Goal: Task Accomplishment & Management: Manage account settings

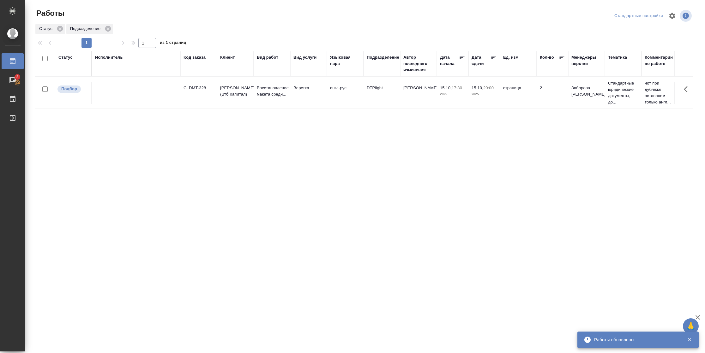
click at [69, 59] on div "Статус" at bounding box center [65, 57] width 14 height 6
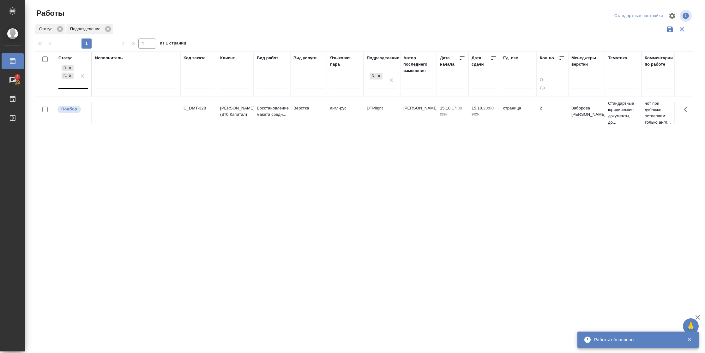
click at [77, 86] on div at bounding box center [82, 76] width 11 height 25
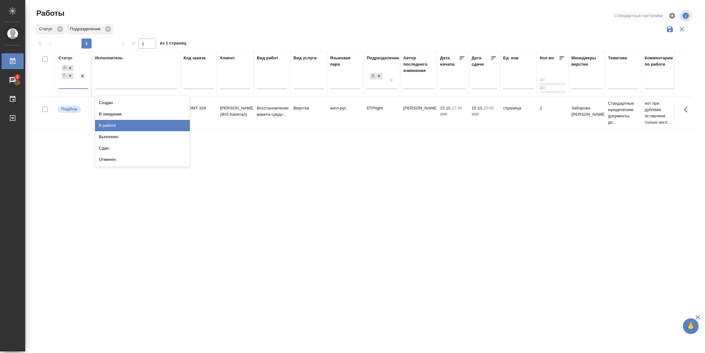
click at [123, 126] on div "В работе" at bounding box center [142, 125] width 95 height 11
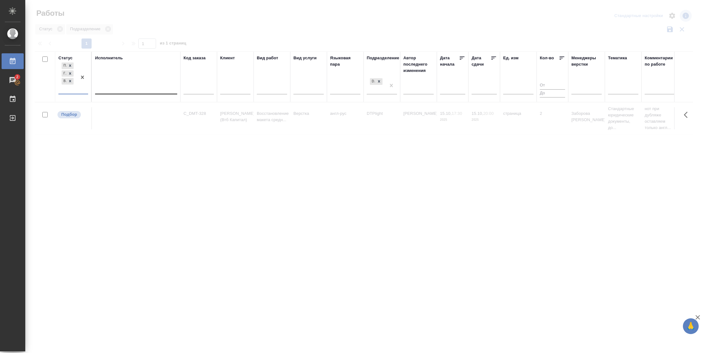
click at [127, 86] on div at bounding box center [136, 87] width 82 height 9
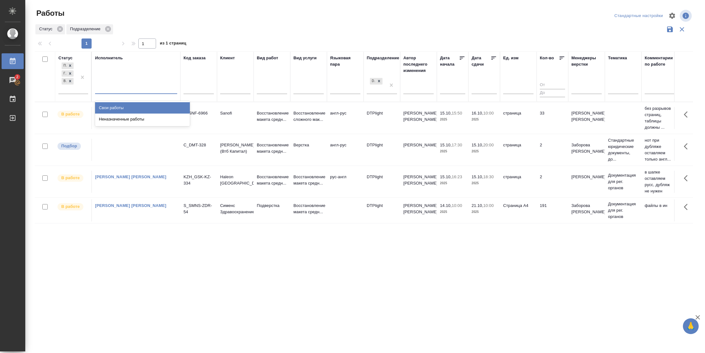
click at [125, 102] on div "Свои работы" at bounding box center [142, 107] width 95 height 11
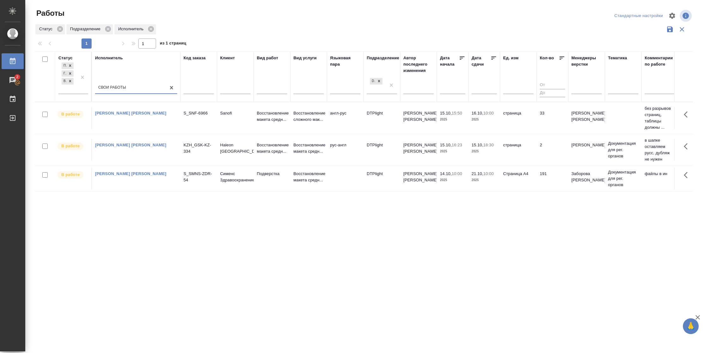
click at [491, 59] on icon at bounding box center [494, 58] width 6 height 6
click at [528, 123] on td "страница" at bounding box center [518, 118] width 37 height 22
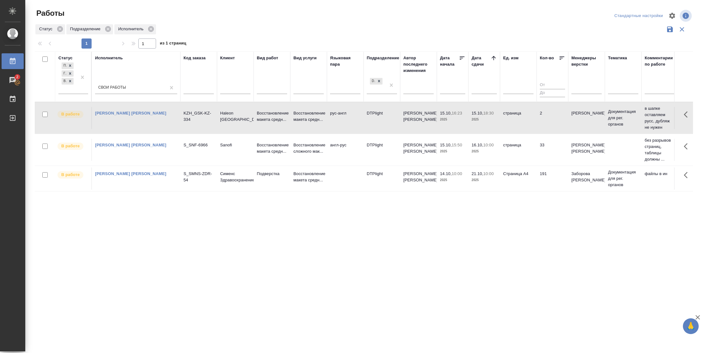
click at [528, 123] on td "страница" at bounding box center [518, 118] width 37 height 22
click at [494, 121] on p "2025" at bounding box center [484, 120] width 25 height 6
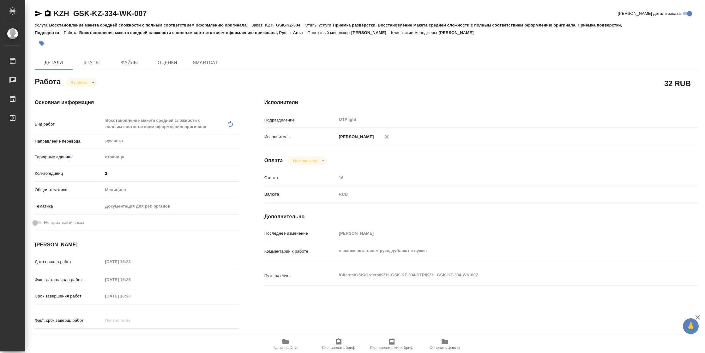
type textarea "x"
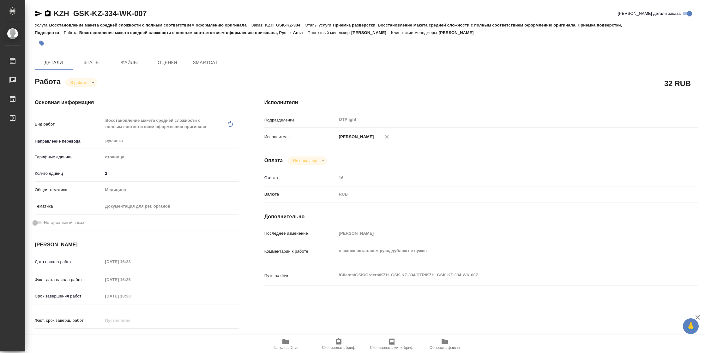
type textarea "x"
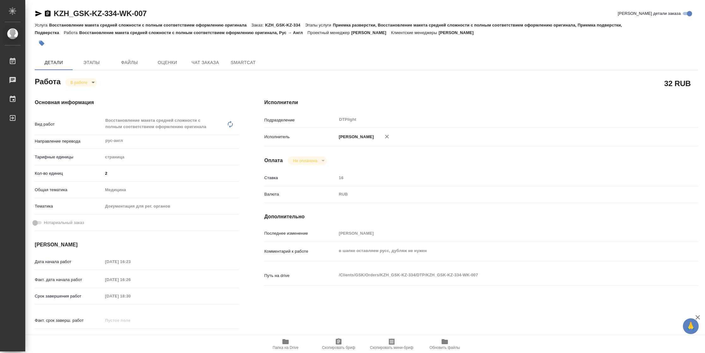
type textarea "x"
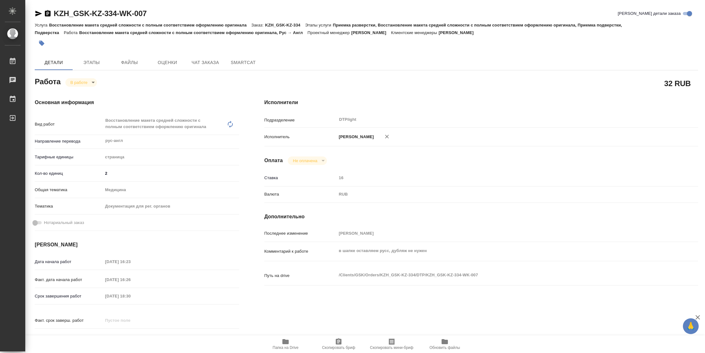
click at [284, 342] on icon "button" at bounding box center [285, 342] width 6 height 5
type textarea "x"
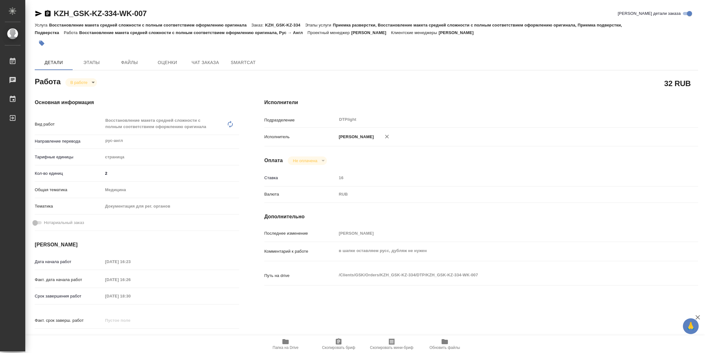
type textarea "x"
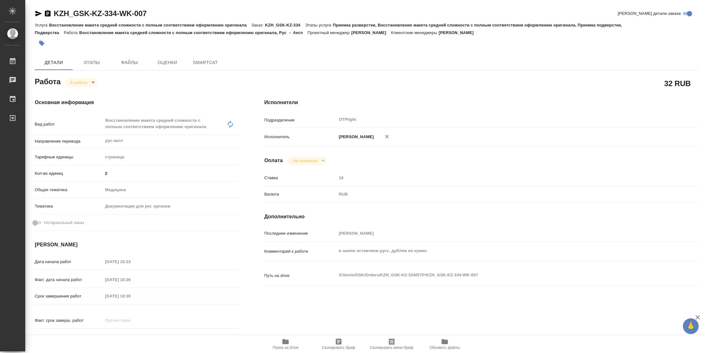
type textarea "x"
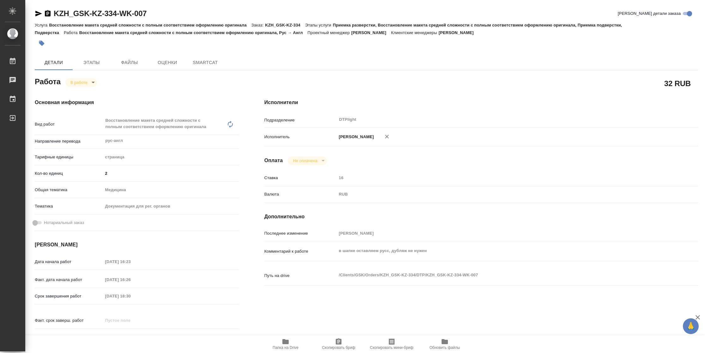
type textarea "x"
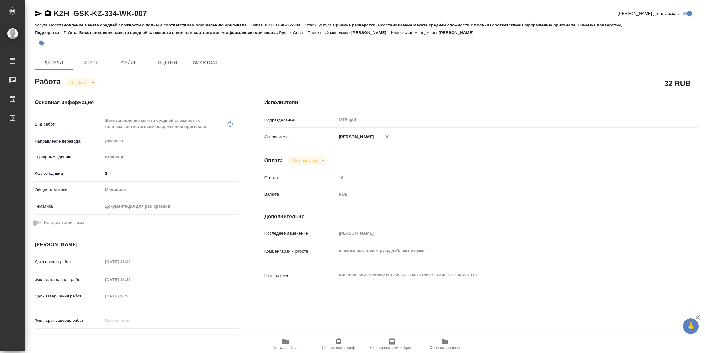
type textarea "x"
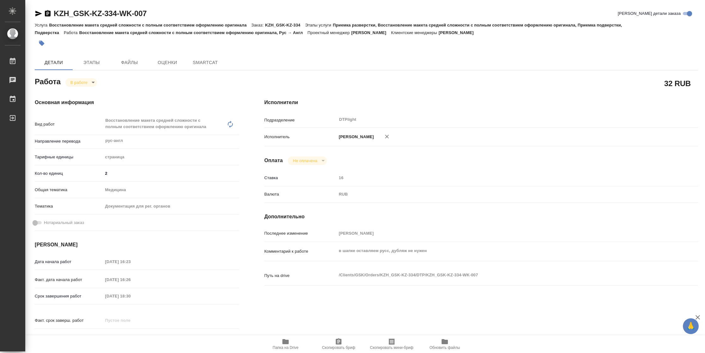
type textarea "x"
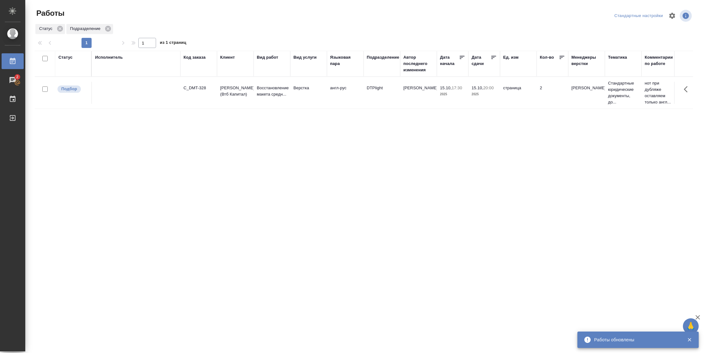
click at [62, 54] on div "Статус" at bounding box center [65, 57] width 14 height 6
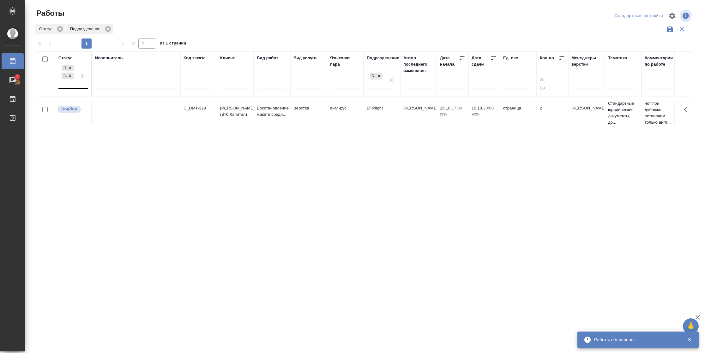
click at [74, 83] on div "Подбор Готов к работе" at bounding box center [67, 76] width 18 height 25
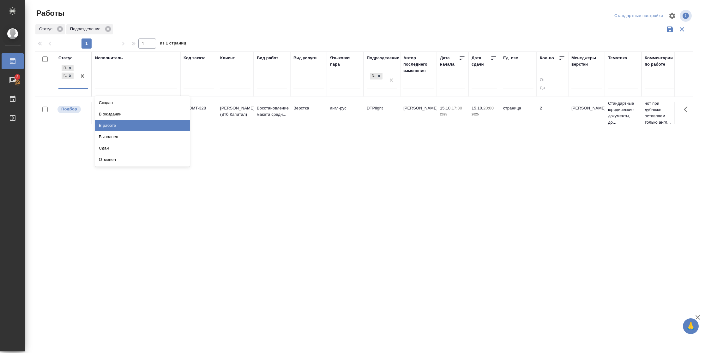
click at [113, 125] on div "В работе" at bounding box center [142, 125] width 95 height 11
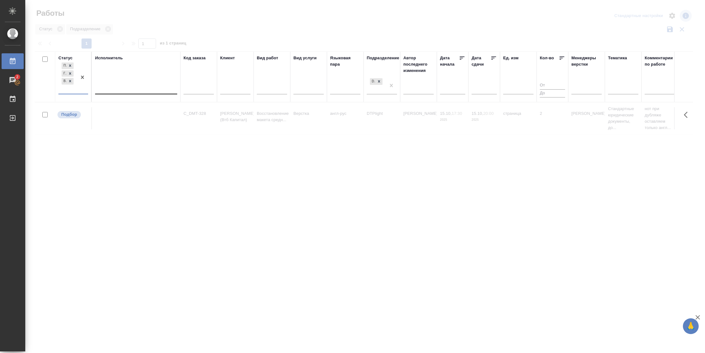
click at [129, 83] on div at bounding box center [136, 87] width 82 height 9
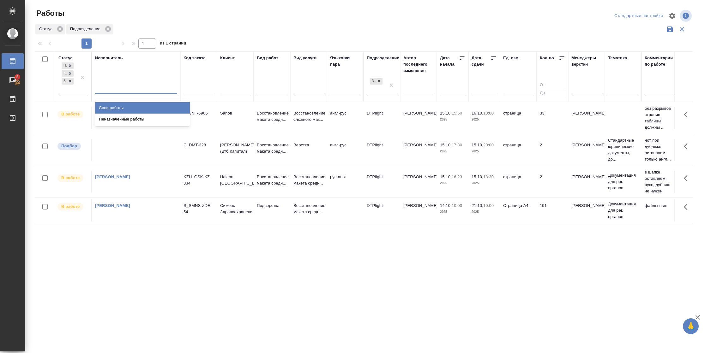
click at [124, 107] on div "Свои работы" at bounding box center [142, 107] width 95 height 11
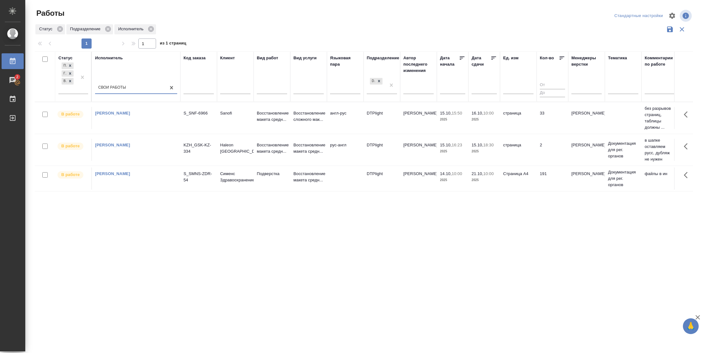
click at [527, 156] on td "страница" at bounding box center [518, 150] width 37 height 22
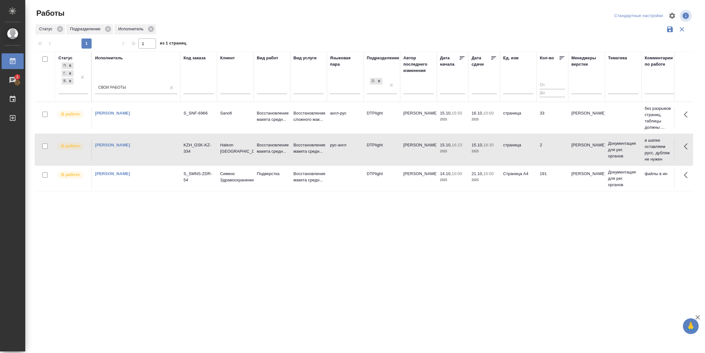
click at [527, 156] on td "страница" at bounding box center [518, 150] width 37 height 22
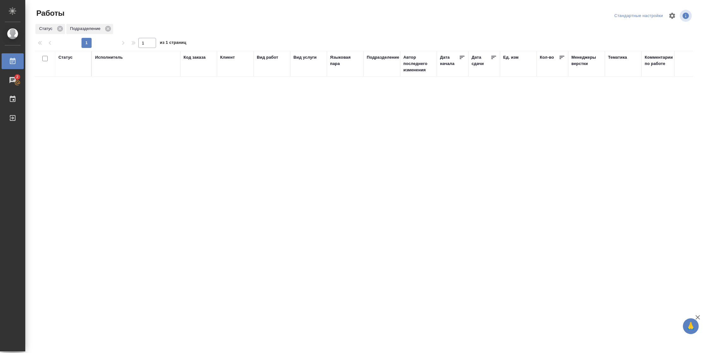
click at [71, 59] on div "Статус" at bounding box center [65, 57] width 14 height 6
click at [80, 88] on div at bounding box center [82, 76] width 11 height 25
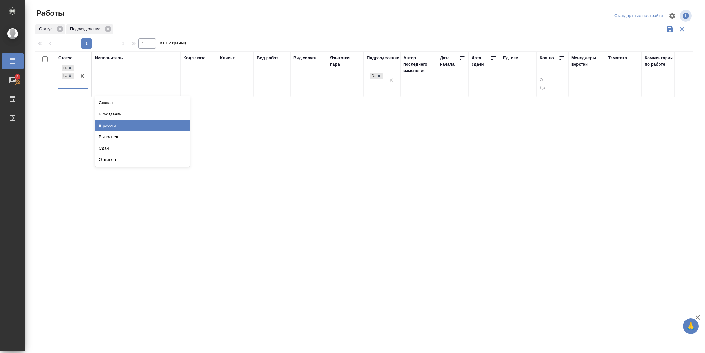
click at [129, 127] on div "В работе" at bounding box center [142, 125] width 95 height 11
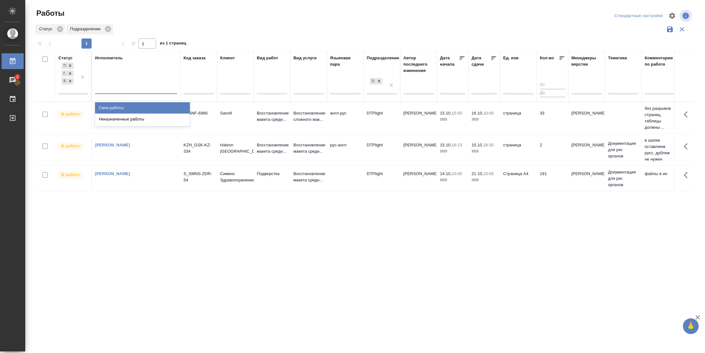
click at [132, 85] on div at bounding box center [136, 87] width 82 height 9
click at [130, 105] on div "Свои работы" at bounding box center [142, 107] width 95 height 11
click at [528, 141] on td "страница" at bounding box center [518, 150] width 37 height 22
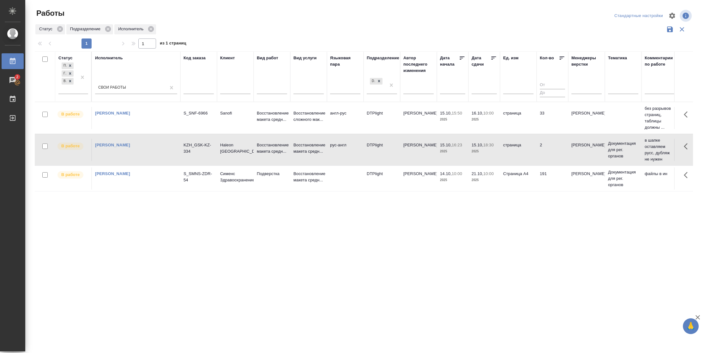
click at [528, 141] on td "страница" at bounding box center [518, 150] width 37 height 22
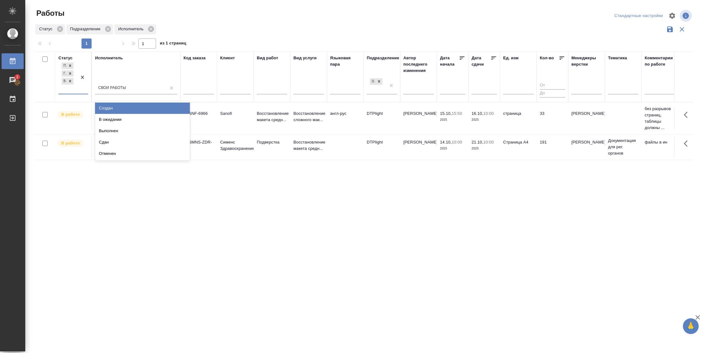
click at [68, 87] on div "Подбор Готов к работе В работе" at bounding box center [67, 77] width 18 height 33
click at [110, 118] on div "В ожидании" at bounding box center [142, 119] width 95 height 11
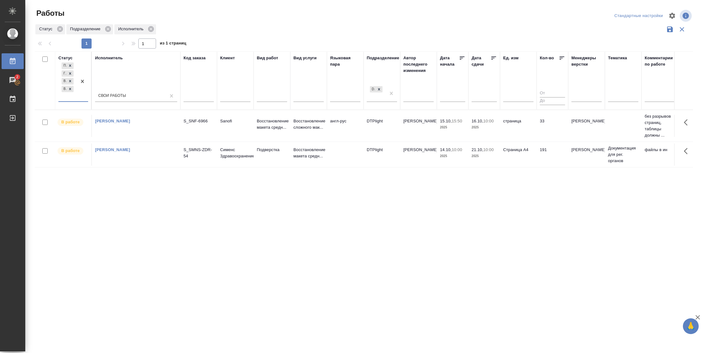
click at [492, 58] on icon at bounding box center [494, 58] width 6 height 6
click at [65, 93] on div "Подбор Готов к работе В работе В ожидании" at bounding box center [67, 81] width 18 height 40
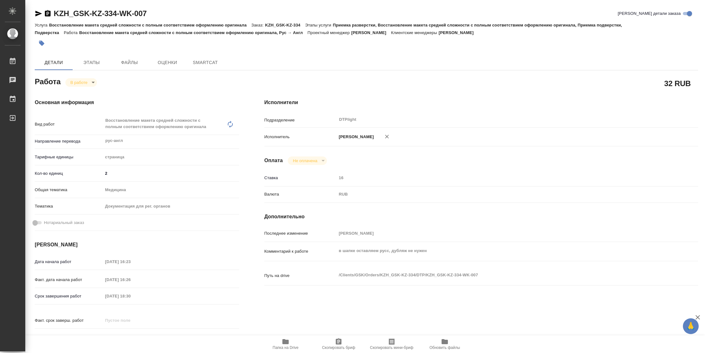
type textarea "x"
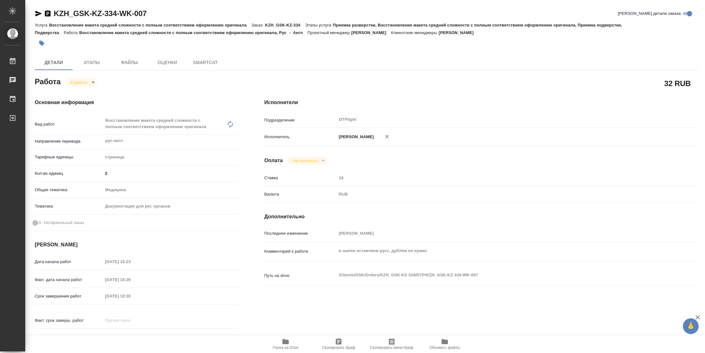
type textarea "x"
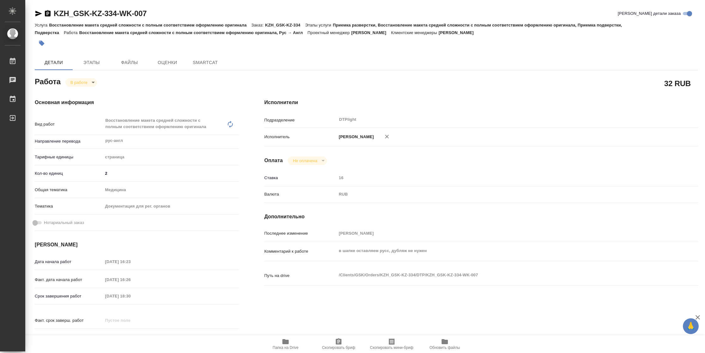
type textarea "x"
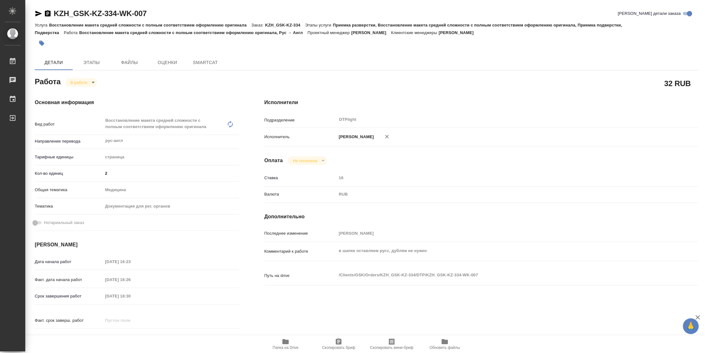
type textarea "x"
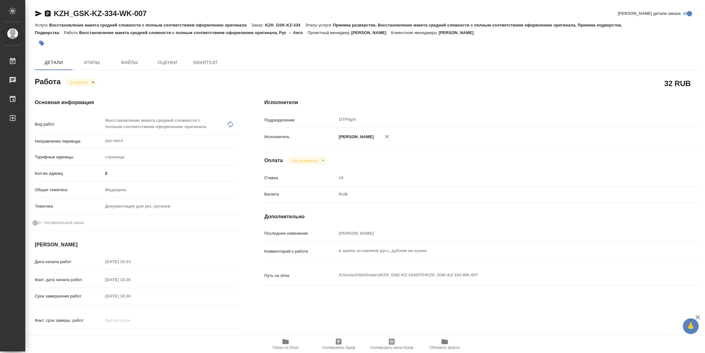
type textarea "x"
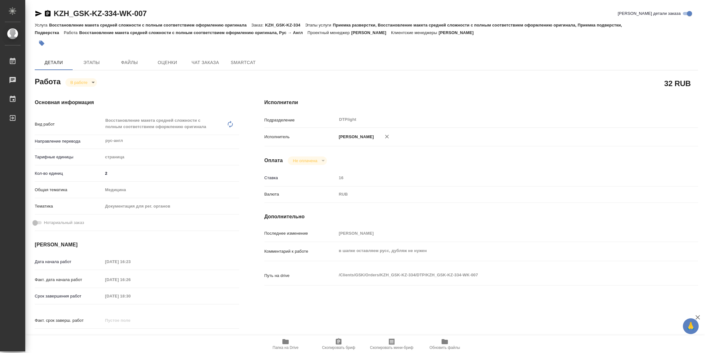
click at [280, 345] on span "Папка на Drive" at bounding box center [285, 344] width 45 height 12
type textarea "x"
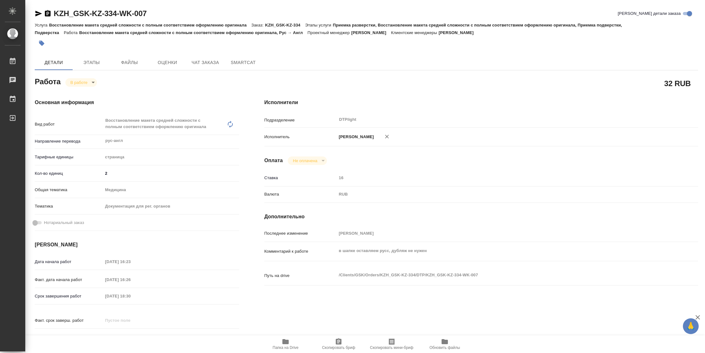
type textarea "x"
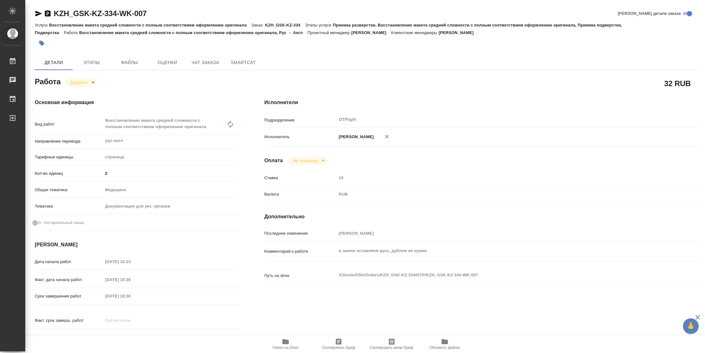
type textarea "x"
click at [81, 83] on body "🙏 .cls-1 fill:#fff; AWATERA Vasilyeva Natalia Работы 2 Чаты График Выйти KZH_GS…" at bounding box center [352, 176] width 705 height 353
click at [86, 93] on button "Выполнен" at bounding box center [81, 93] width 23 height 7
type textarea "x"
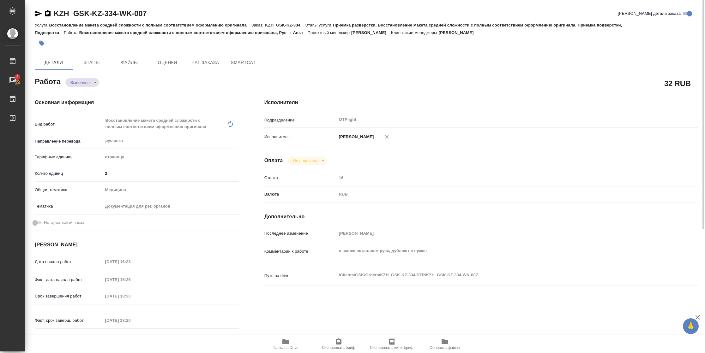
type textarea "x"
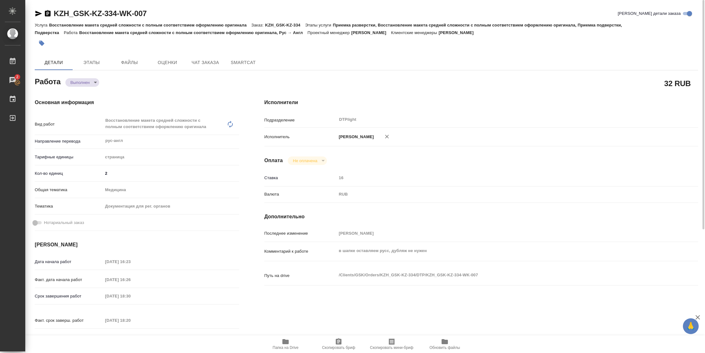
type textarea "x"
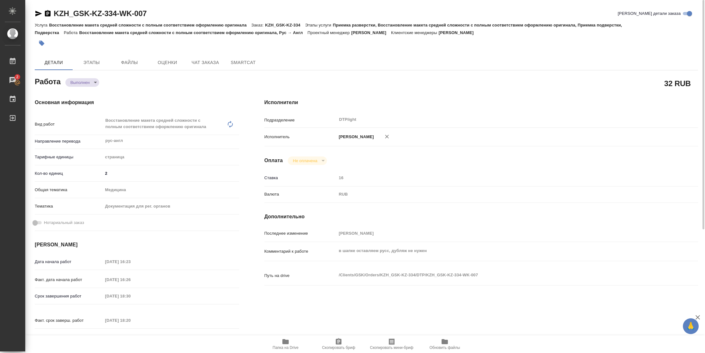
type textarea "x"
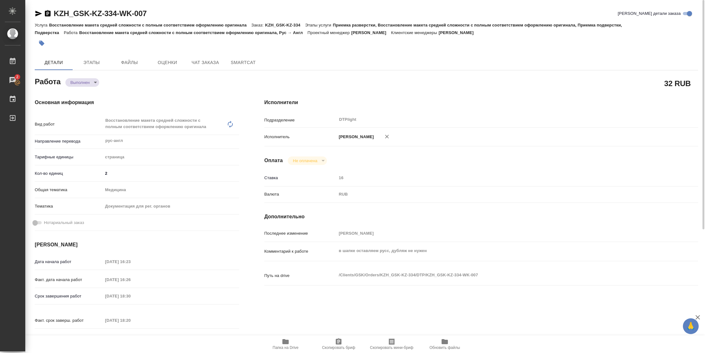
type textarea "x"
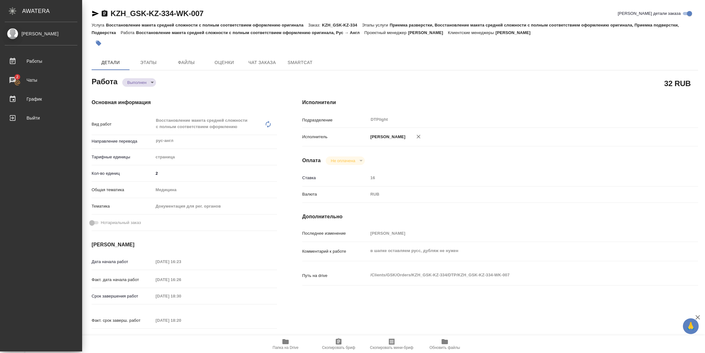
type textarea "x"
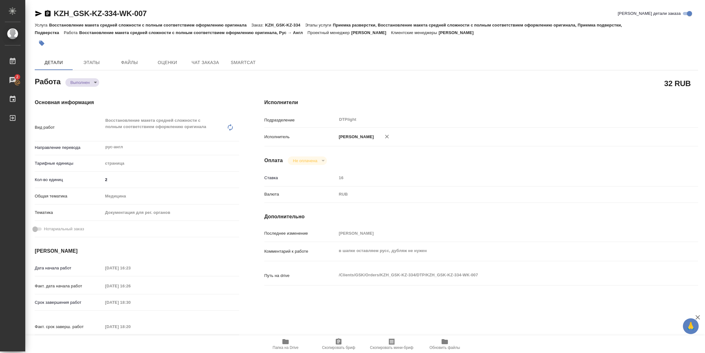
click at [41, 15] on icon "button" at bounding box center [39, 14] width 8 height 8
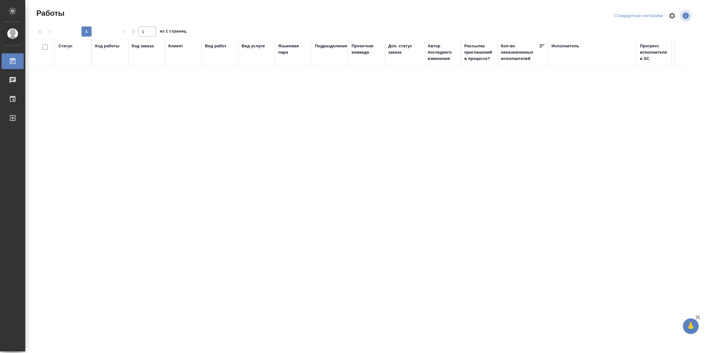
click at [62, 46] on div "Статус" at bounding box center [65, 46] width 14 height 6
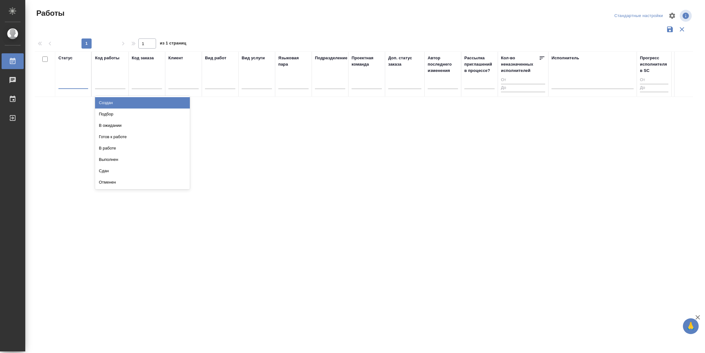
click at [76, 82] on div at bounding box center [73, 82] width 30 height 9
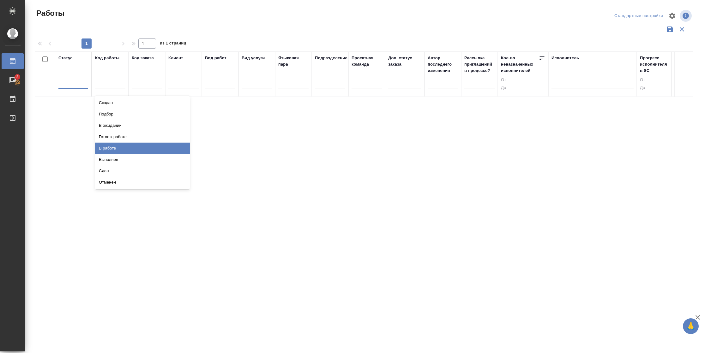
click at [120, 143] on div "В работе" at bounding box center [142, 148] width 95 height 11
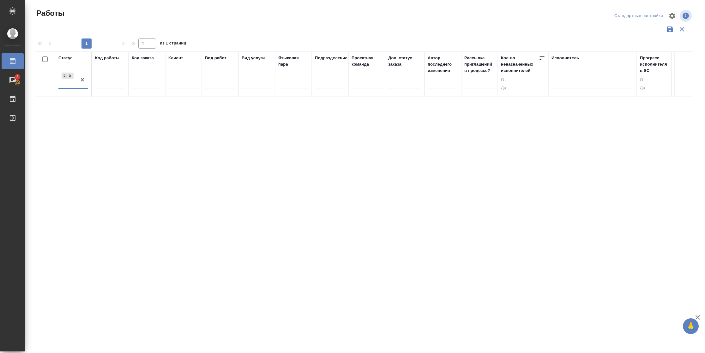
click at [82, 87] on div at bounding box center [82, 79] width 11 height 17
click at [116, 121] on div "В ожидании" at bounding box center [142, 125] width 95 height 11
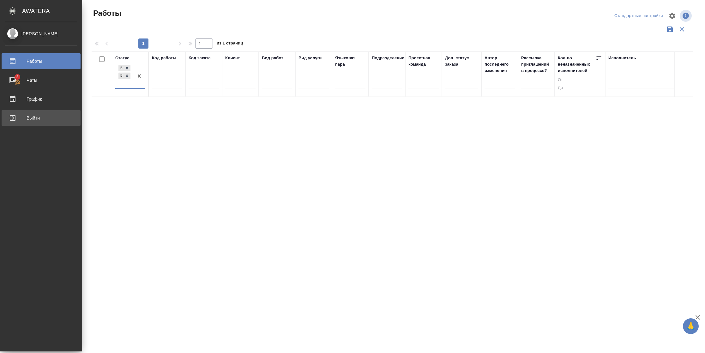
click at [14, 119] on div "Выйти" at bounding box center [41, 117] width 73 height 9
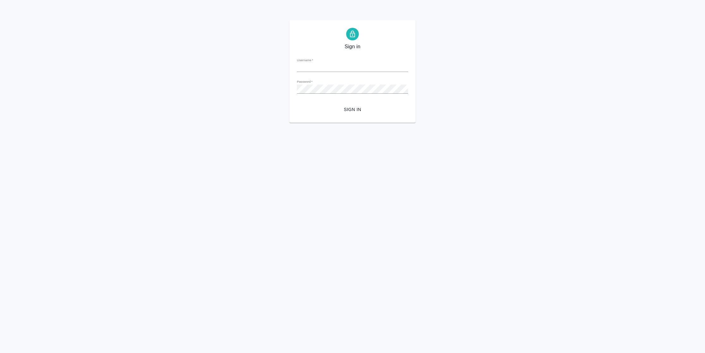
type input "[PERSON_NAME][EMAIL_ADDRESS][DOMAIN_NAME]"
click at [357, 106] on span "Sign in" at bounding box center [352, 110] width 101 height 8
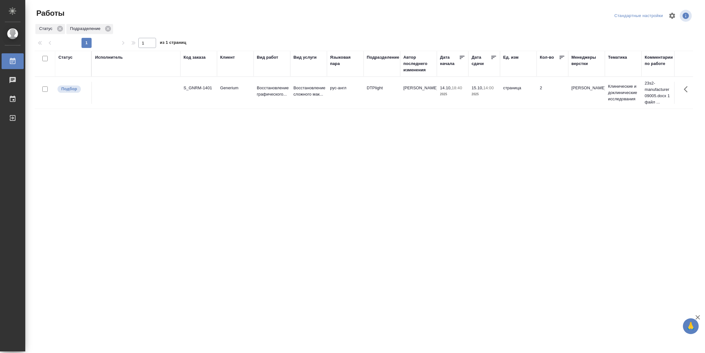
click at [67, 57] on div "Статус" at bounding box center [65, 57] width 14 height 6
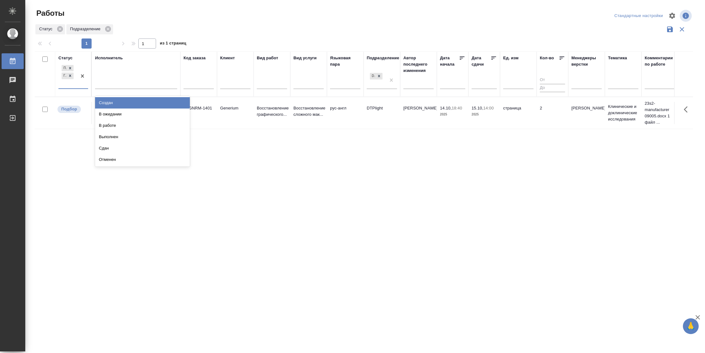
click at [75, 87] on div "Подбор Готов к работе" at bounding box center [67, 76] width 18 height 25
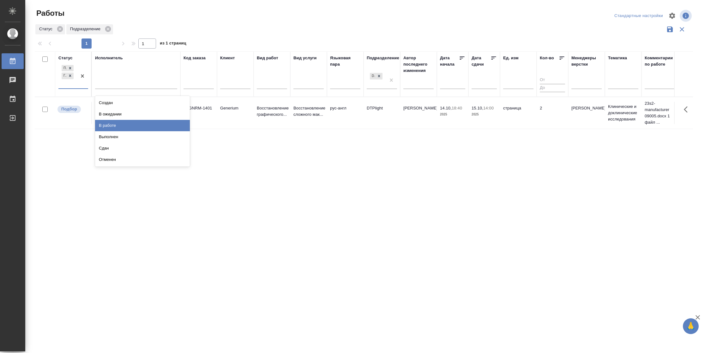
click at [108, 122] on div "В работе" at bounding box center [142, 125] width 95 height 11
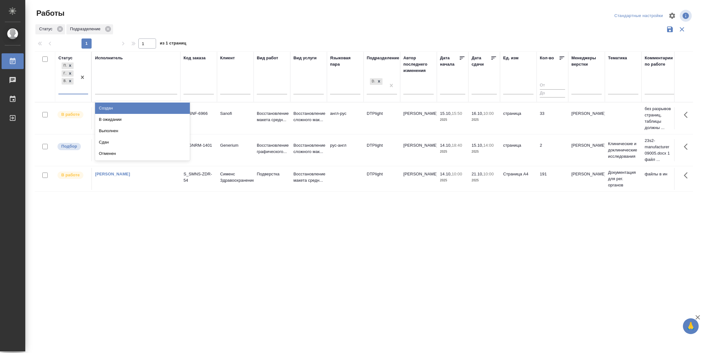
click at [82, 91] on div at bounding box center [82, 77] width 11 height 33
click at [113, 122] on div "В ожидании" at bounding box center [142, 119] width 95 height 11
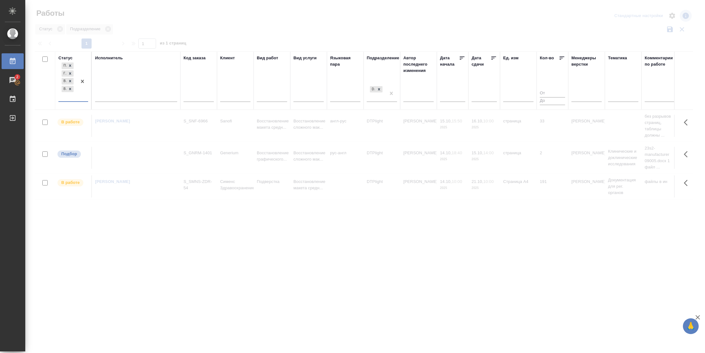
click at [133, 87] on div "Исполнитель" at bounding box center [136, 80] width 82 height 51
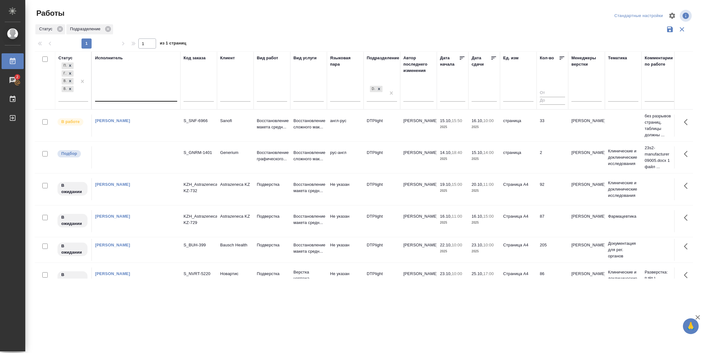
click at [133, 93] on div at bounding box center [136, 95] width 82 height 9
click at [131, 112] on div "Свои работы" at bounding box center [142, 115] width 95 height 11
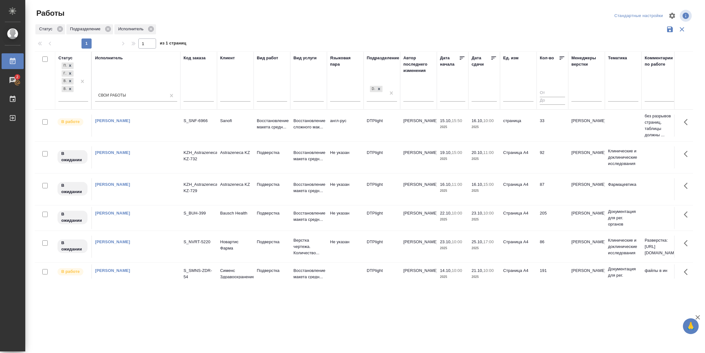
click at [494, 57] on icon at bounding box center [494, 58] width 6 height 6
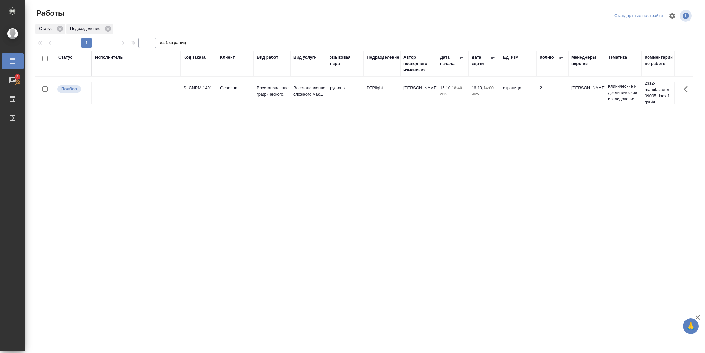
click at [67, 57] on div "Статус" at bounding box center [65, 57] width 14 height 6
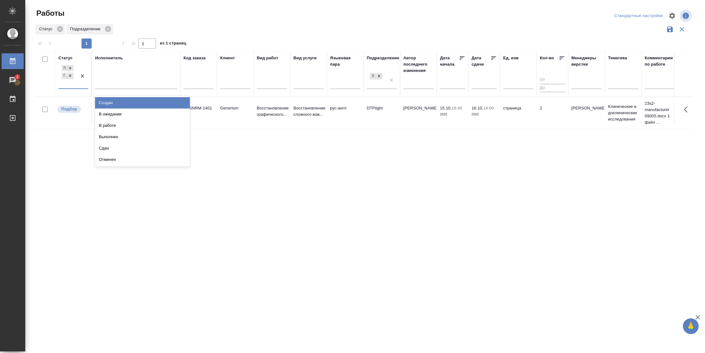
click at [79, 87] on div at bounding box center [82, 76] width 11 height 25
click at [123, 114] on div "В ожидании" at bounding box center [142, 114] width 95 height 11
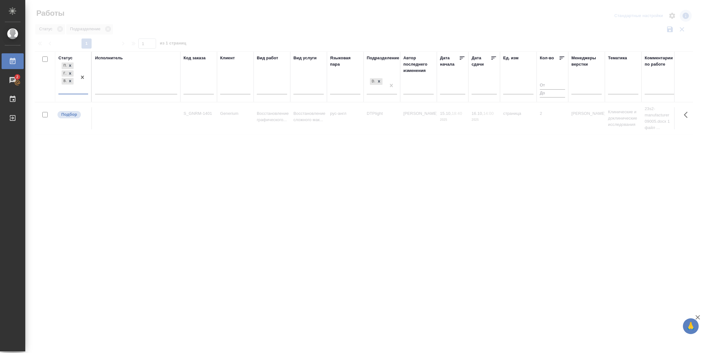
click at [123, 85] on div at bounding box center [136, 88] width 82 height 9
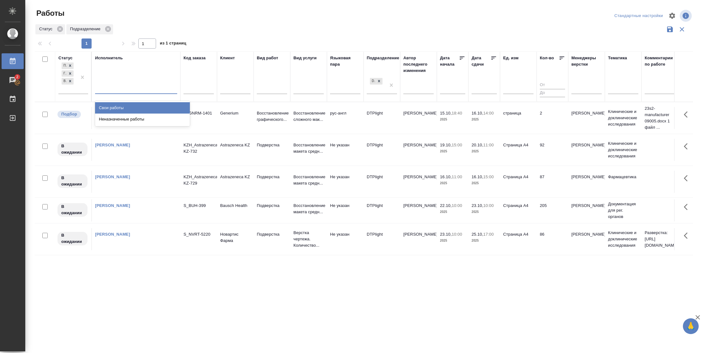
click at [118, 105] on div "Свои работы" at bounding box center [142, 107] width 95 height 11
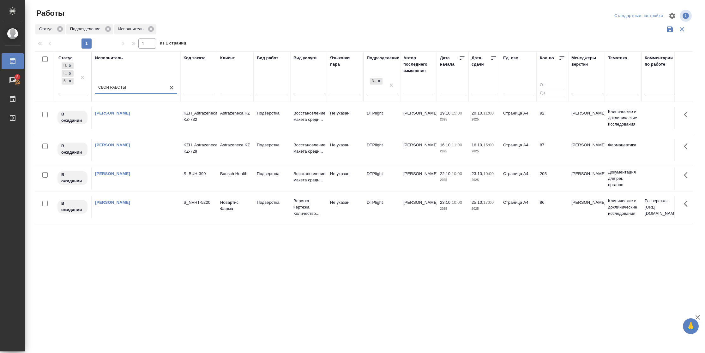
click at [493, 57] on icon at bounding box center [493, 58] width 5 height 3
click at [65, 87] on div "Подбор Готов к работе В ожидании" at bounding box center [67, 77] width 18 height 33
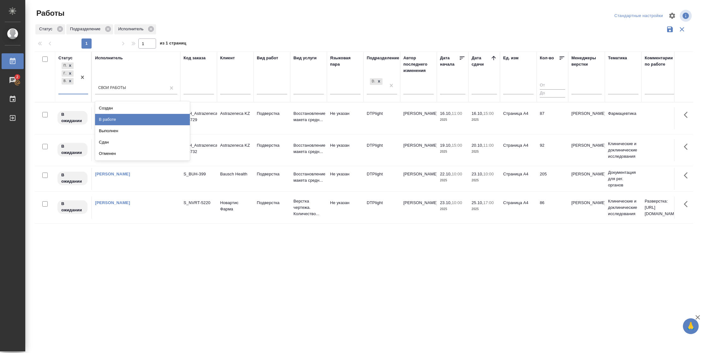
click at [102, 117] on div "В работе" at bounding box center [142, 119] width 95 height 11
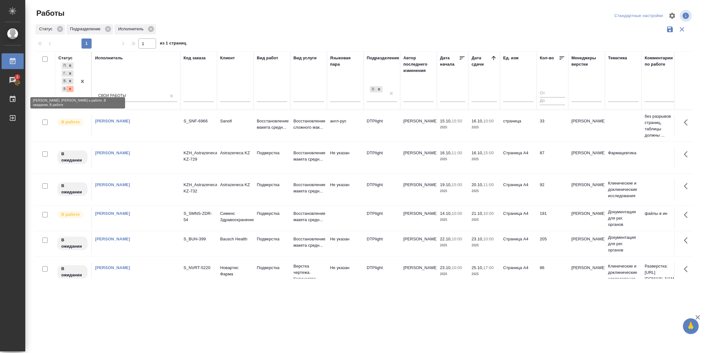
click at [71, 86] on div at bounding box center [70, 89] width 7 height 7
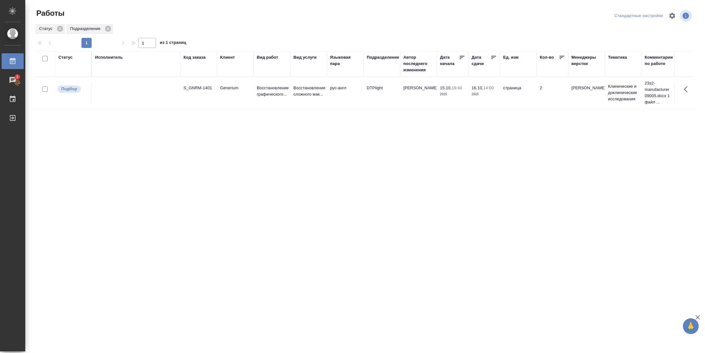
click at [68, 59] on div "Статус" at bounding box center [65, 57] width 14 height 6
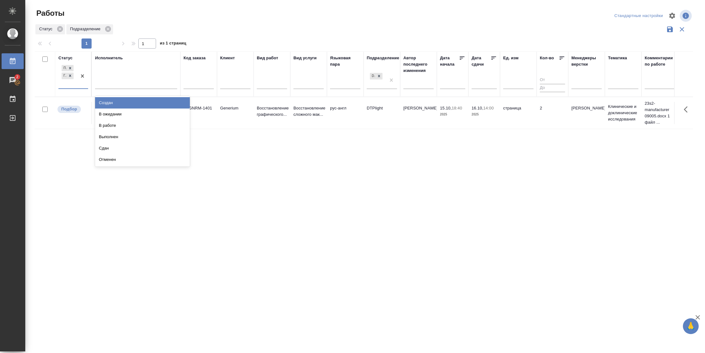
click at [76, 84] on div "Подбор Готов к работе" at bounding box center [67, 76] width 18 height 25
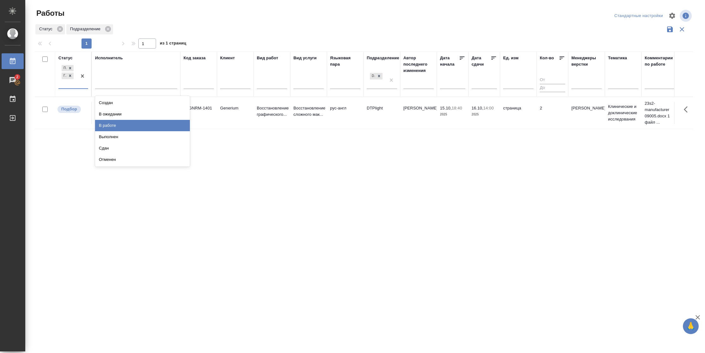
click at [134, 123] on div "В работе" at bounding box center [142, 125] width 95 height 11
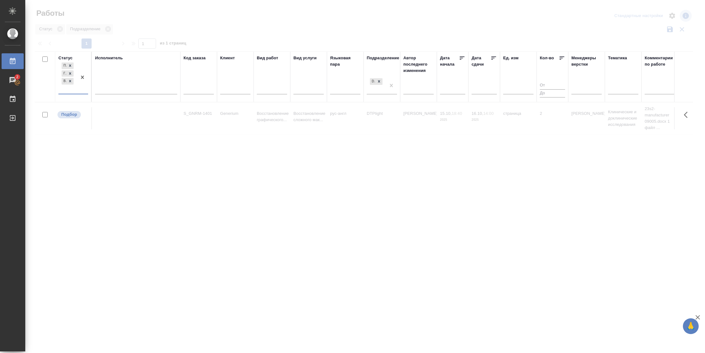
click at [130, 91] on div at bounding box center [136, 88] width 82 height 9
